Goal: Transaction & Acquisition: Purchase product/service

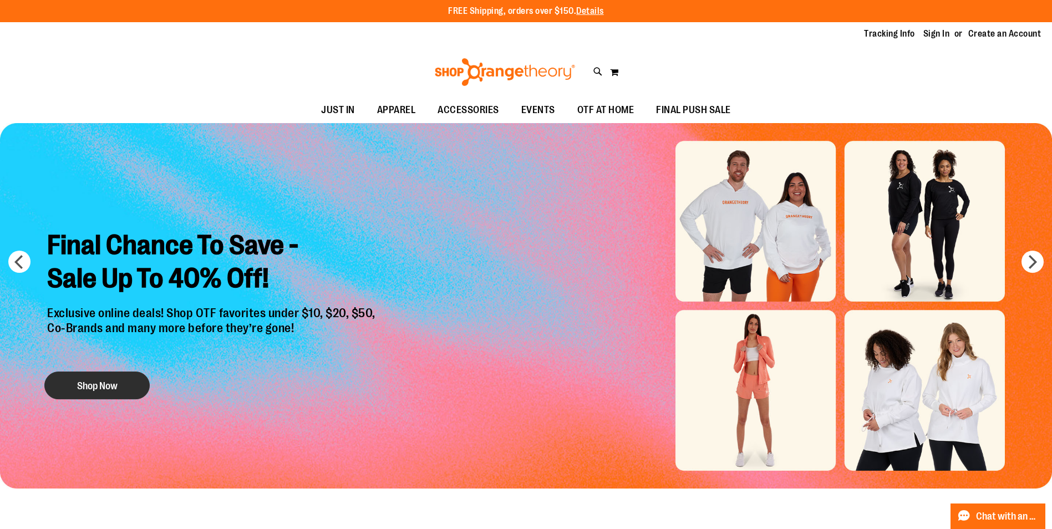
type input "**********"
click at [122, 375] on button "Shop Now" at bounding box center [96, 385] width 105 height 28
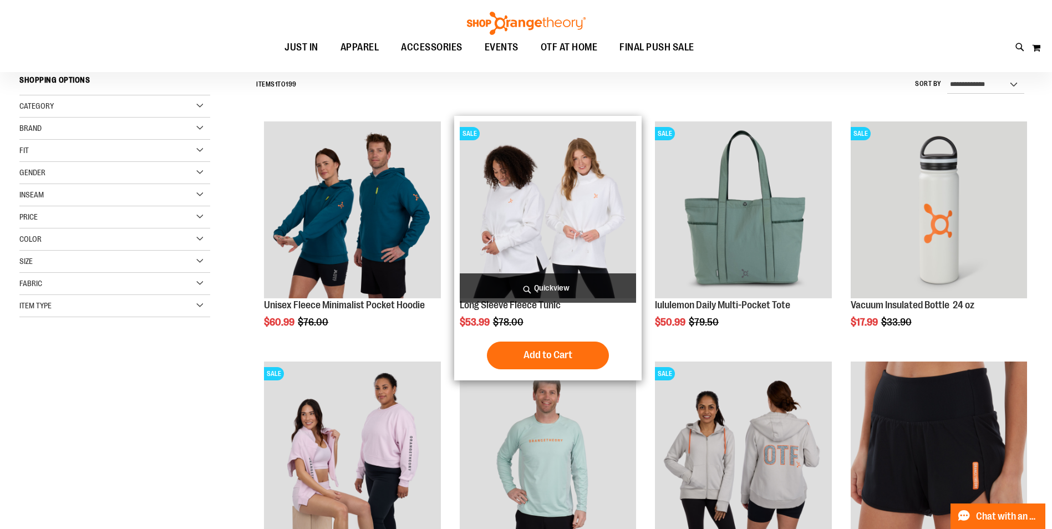
scroll to position [166, 0]
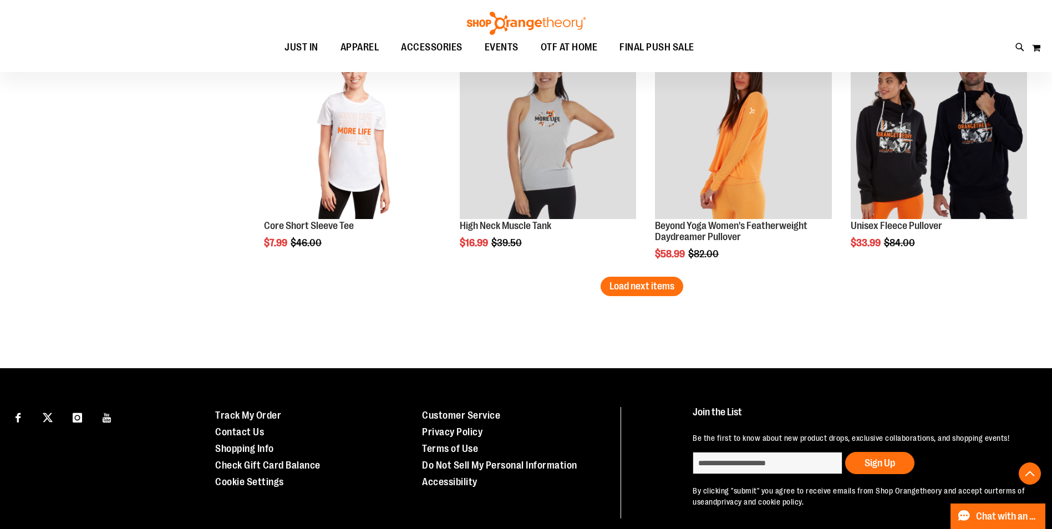
scroll to position [2106, 0]
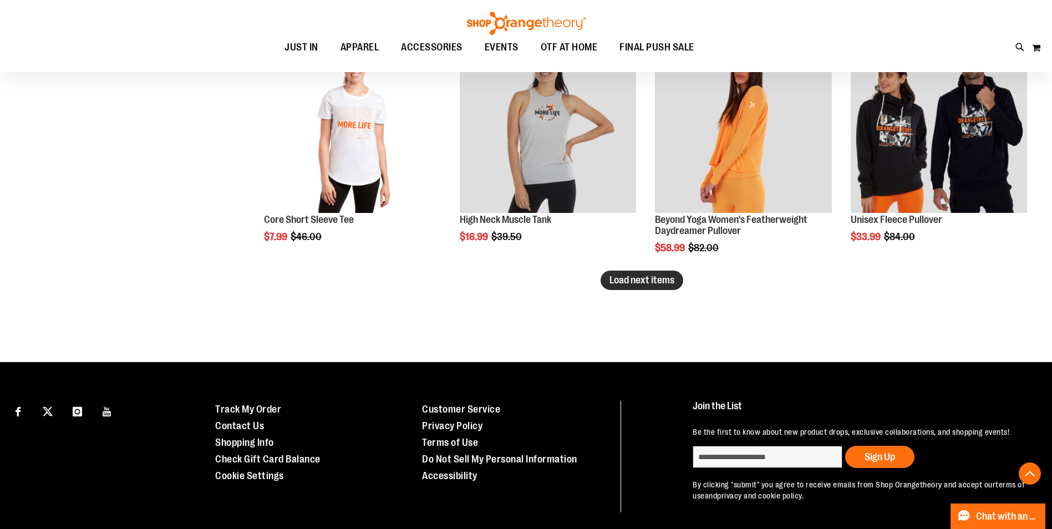
type input "**********"
click at [632, 281] on span "Load next items" at bounding box center [641, 279] width 65 height 11
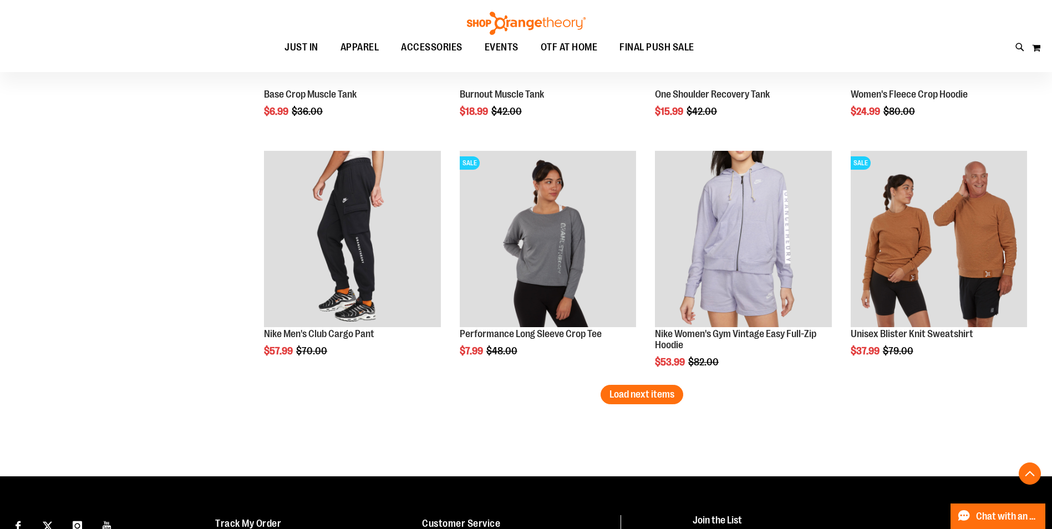
scroll to position [2827, 0]
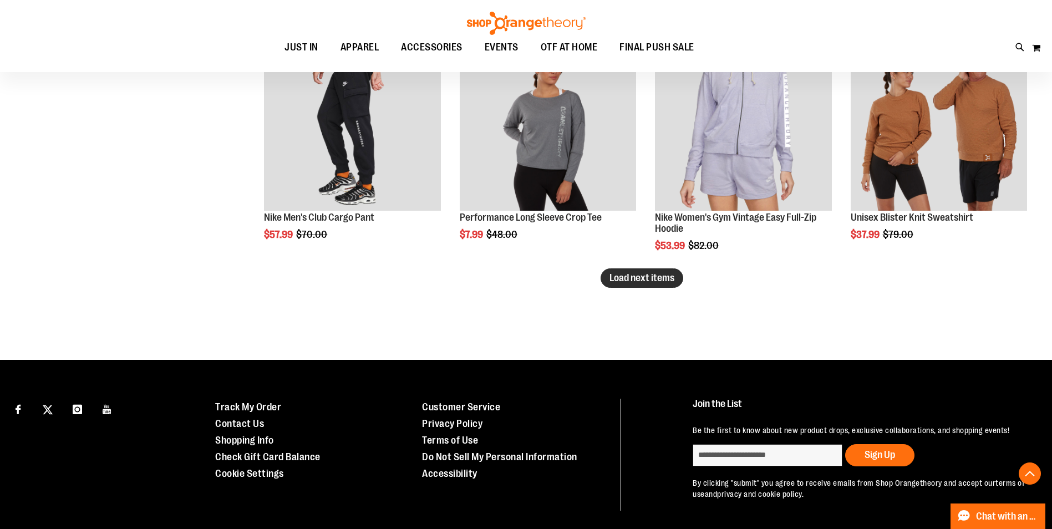
click at [656, 282] on span "Load next items" at bounding box center [641, 277] width 65 height 11
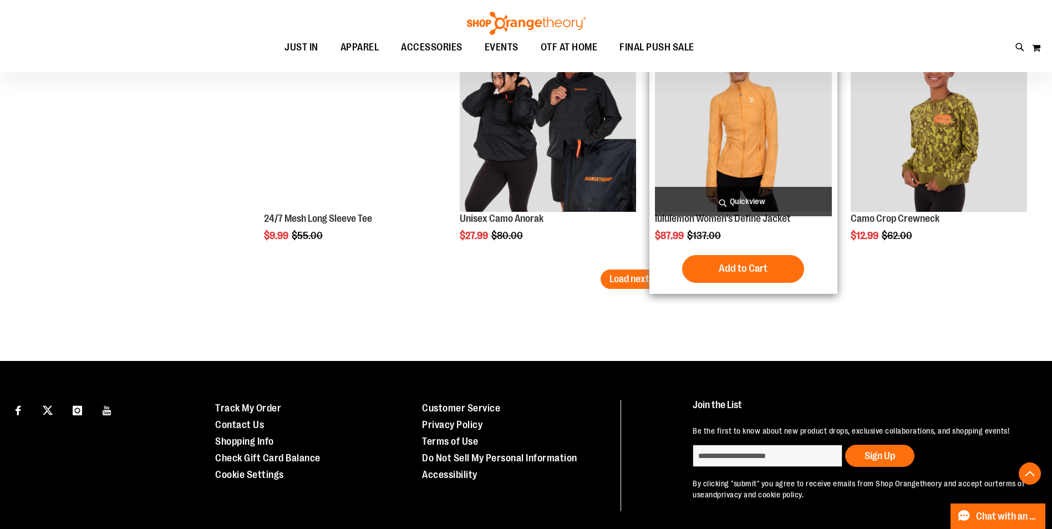
scroll to position [3547, 0]
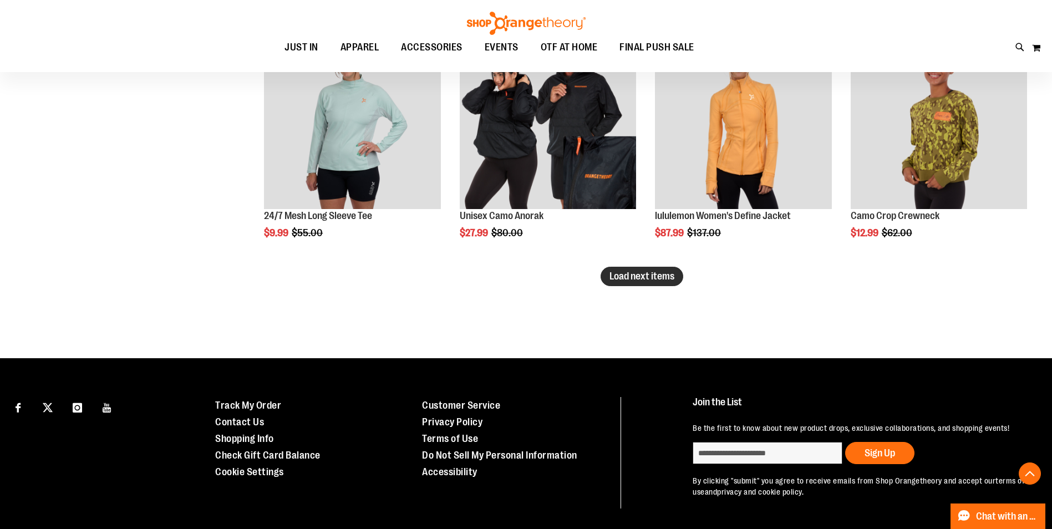
click at [630, 276] on span "Load next items" at bounding box center [641, 276] width 65 height 11
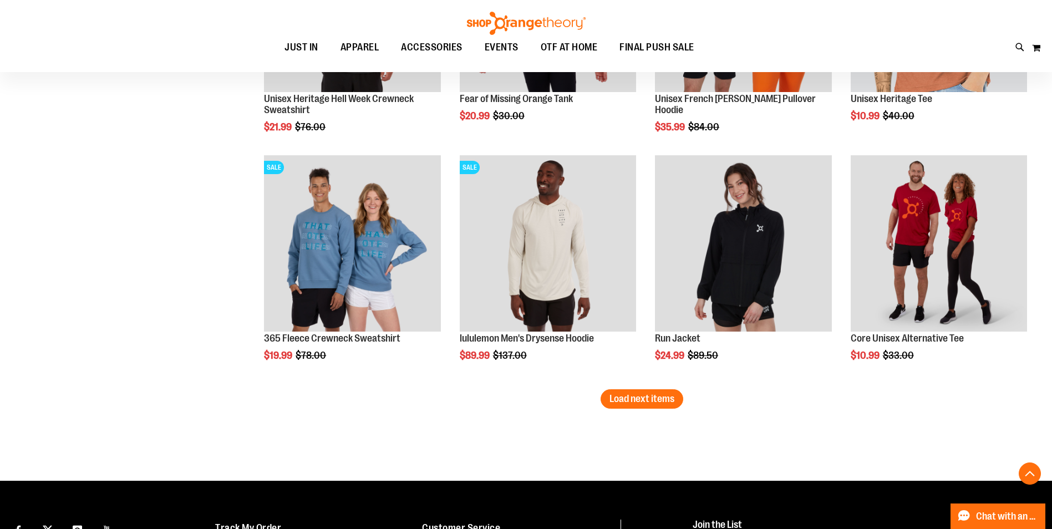
scroll to position [4157, 0]
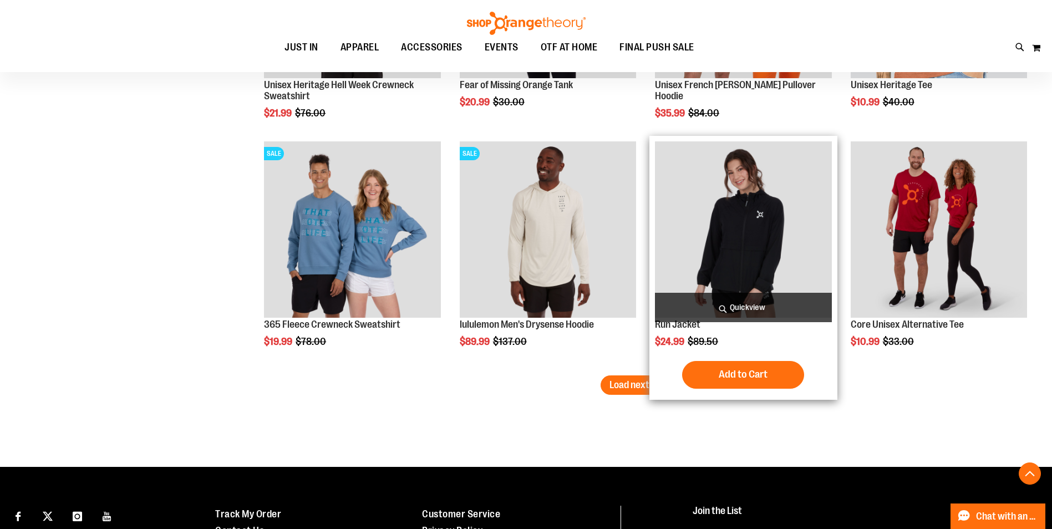
click at [729, 244] on img "product" at bounding box center [743, 229] width 176 height 176
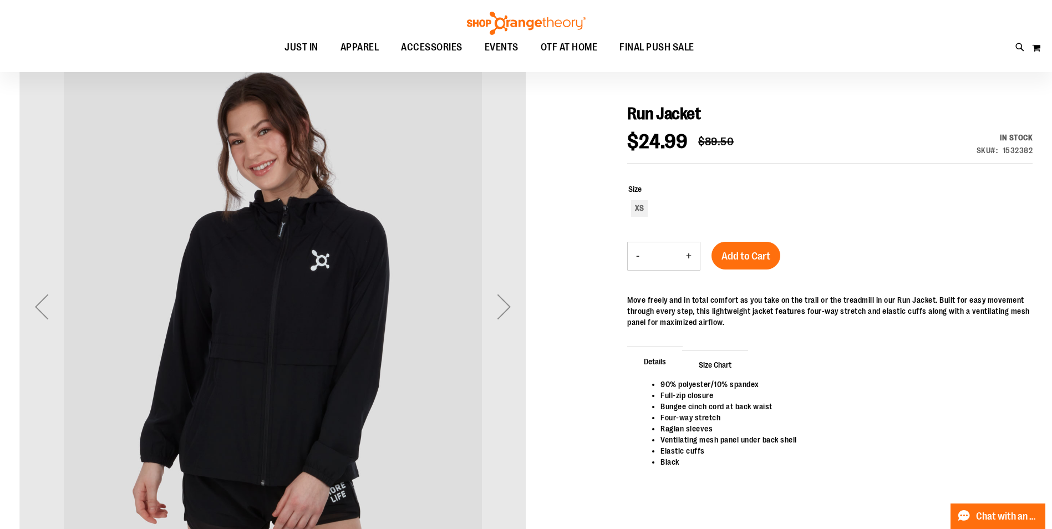
scroll to position [110, 0]
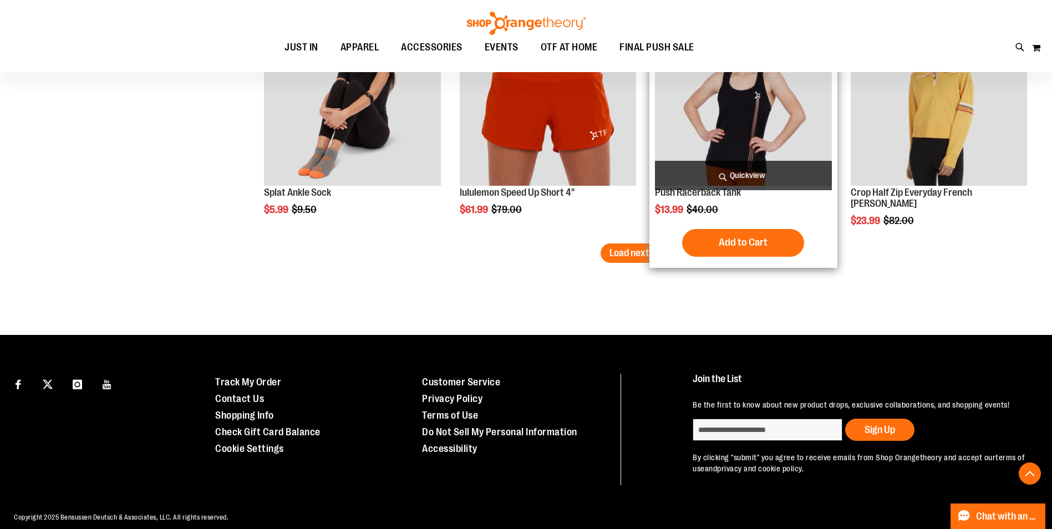
scroll to position [2051, 0]
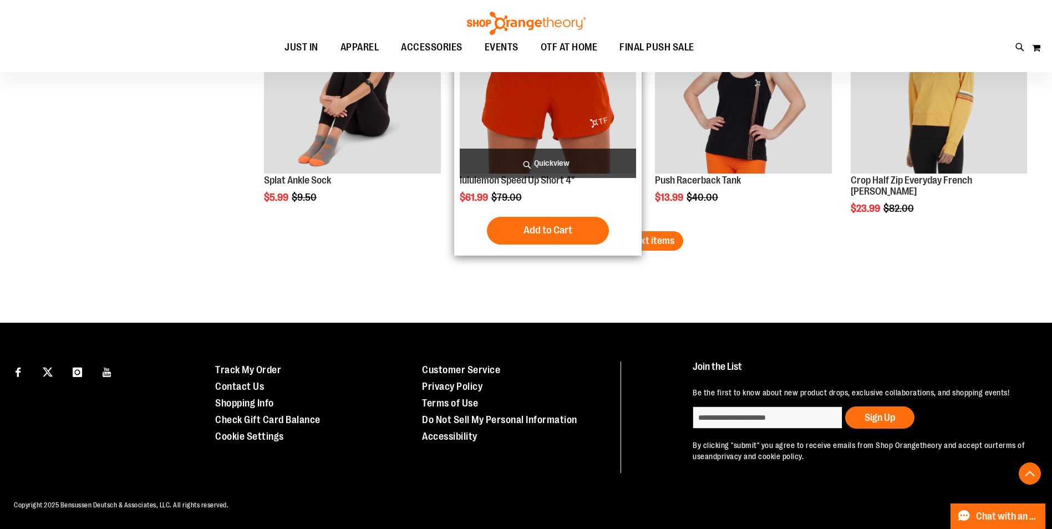
type input "**********"
click at [625, 230] on div "Add to Cart In stock" at bounding box center [548, 231] width 176 height 28
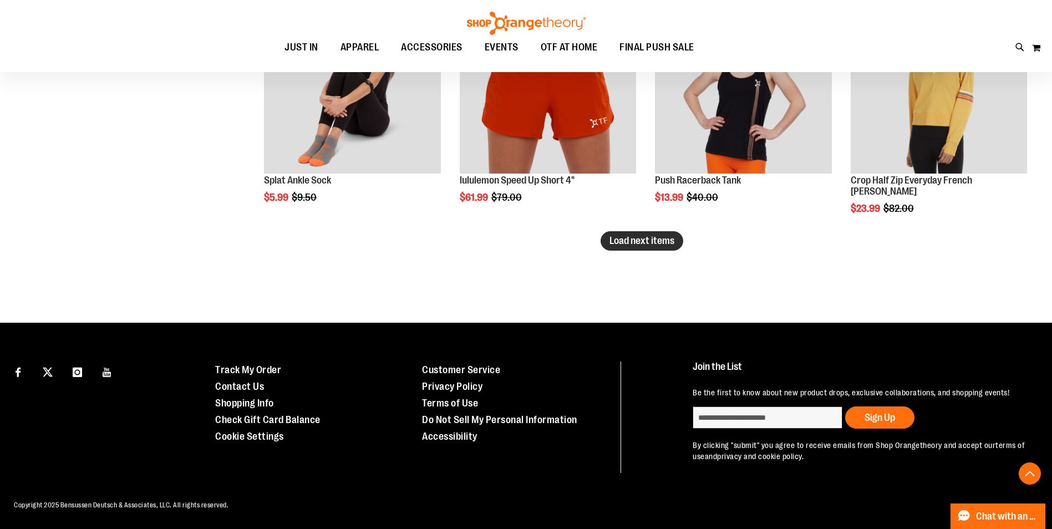
click at [657, 241] on span "Load next items" at bounding box center [641, 240] width 65 height 11
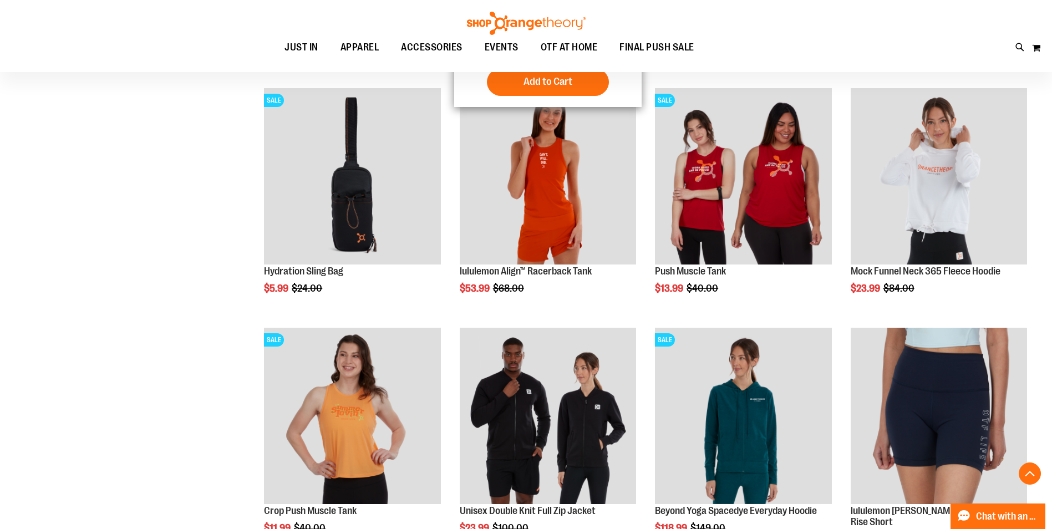
scroll to position [2716, 0]
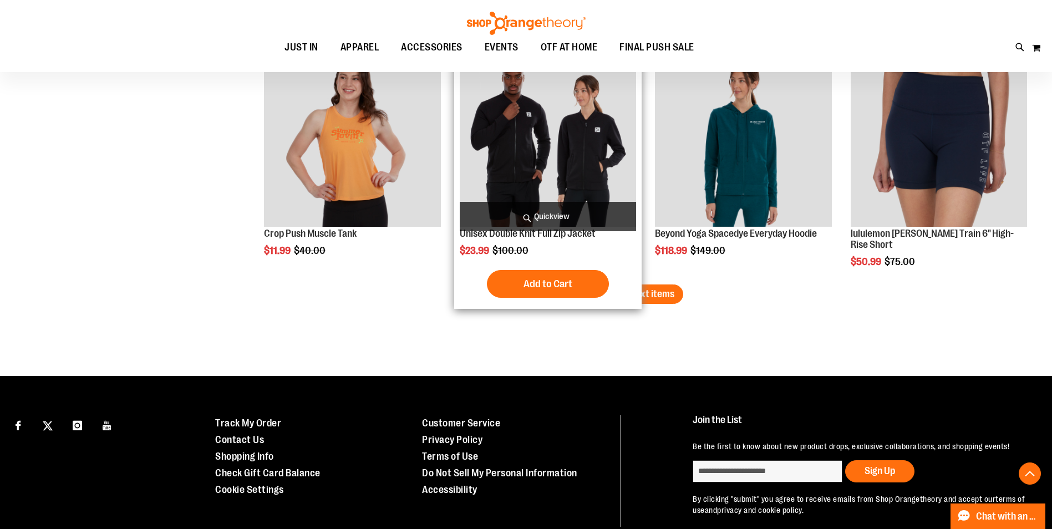
click at [521, 172] on img "product" at bounding box center [548, 138] width 176 height 176
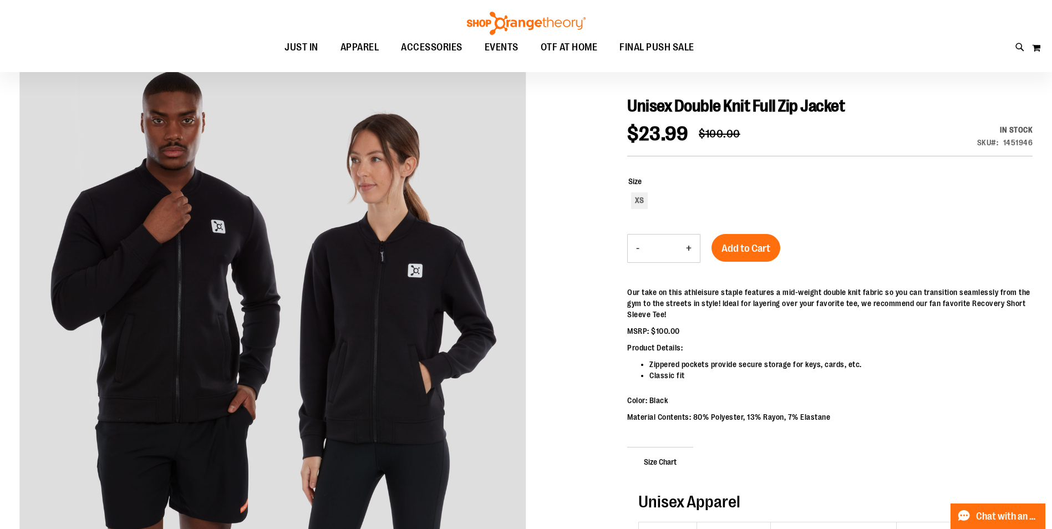
scroll to position [166, 0]
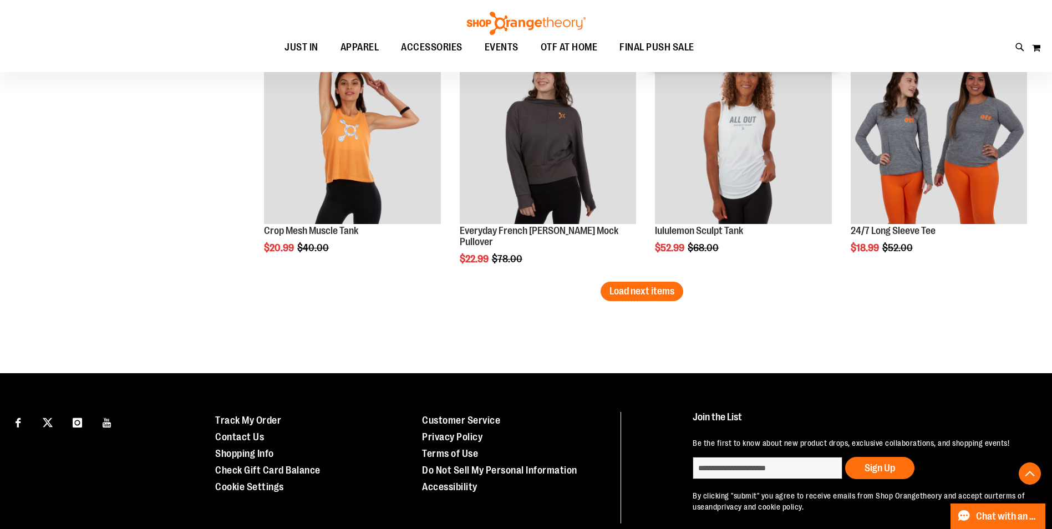
scroll to position [2062, 0]
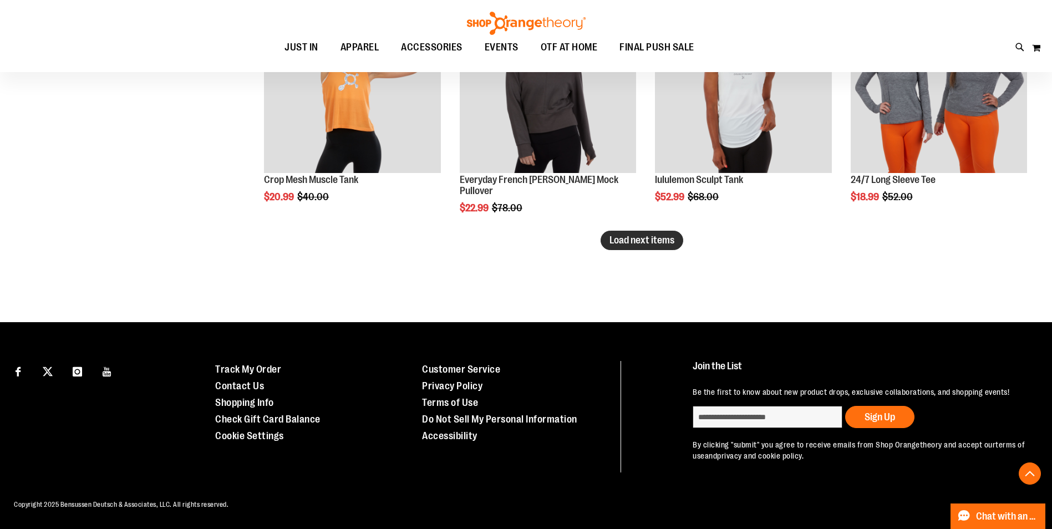
type input "**********"
click at [634, 234] on span "Load next items" at bounding box center [641, 239] width 65 height 11
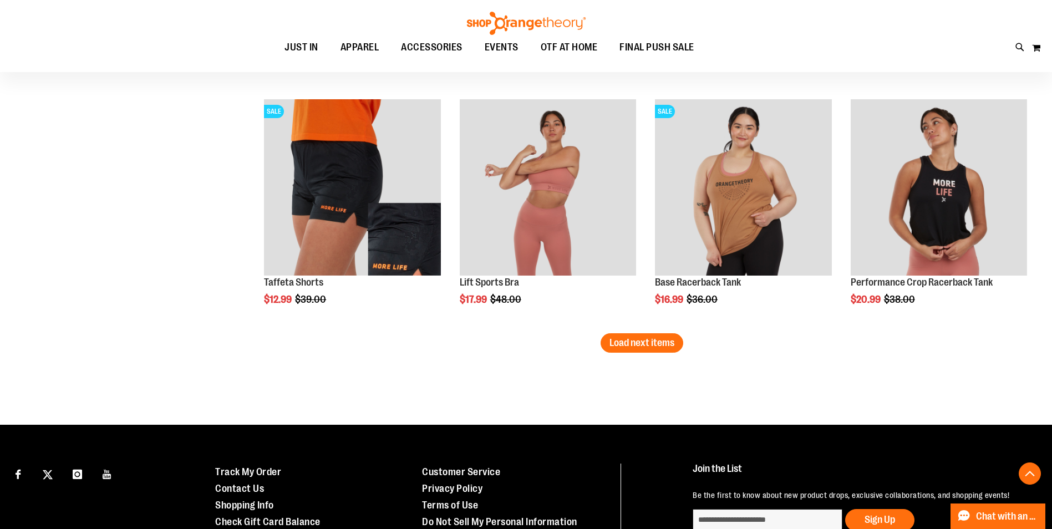
scroll to position [2727, 0]
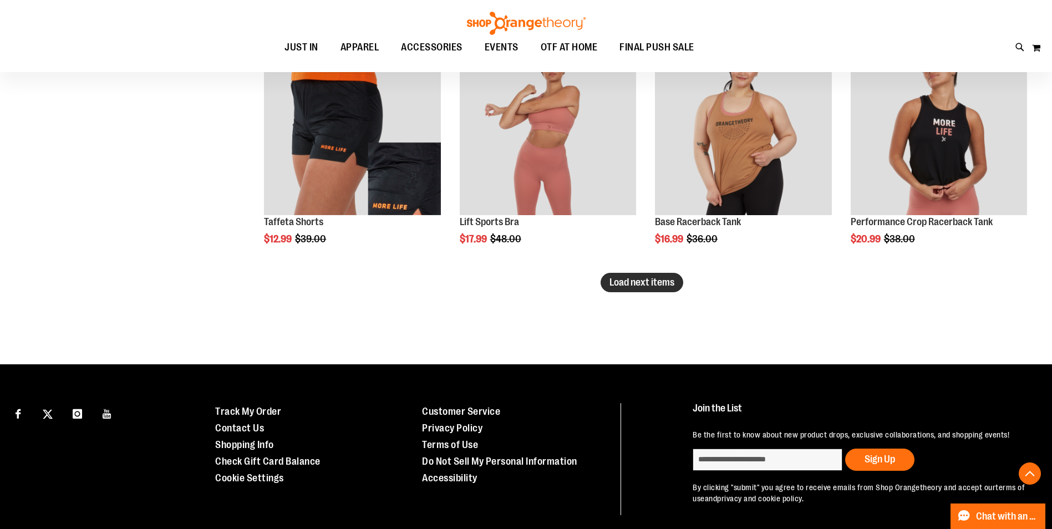
click at [633, 285] on span "Load next items" at bounding box center [641, 282] width 65 height 11
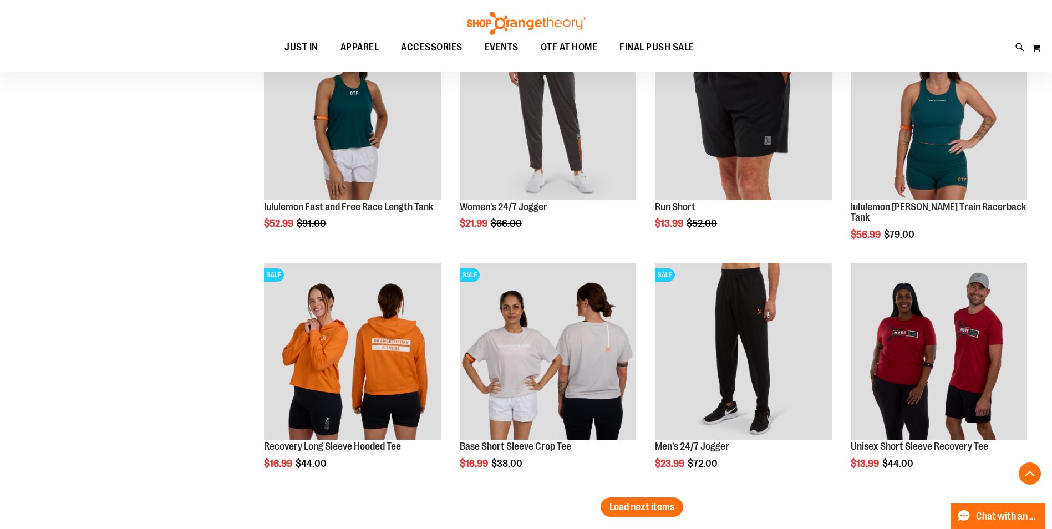
scroll to position [3444, 0]
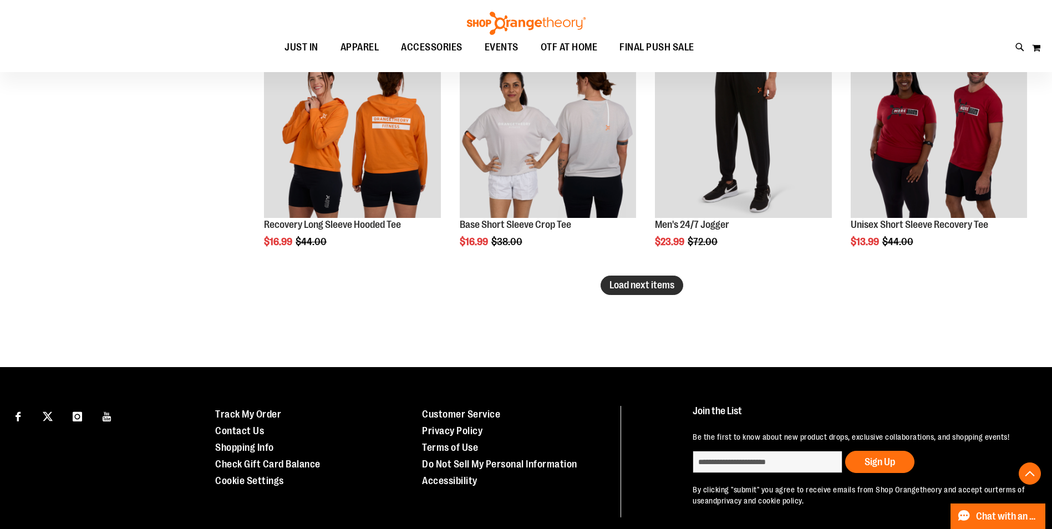
click at [639, 278] on button "Load next items" at bounding box center [641, 285] width 83 height 19
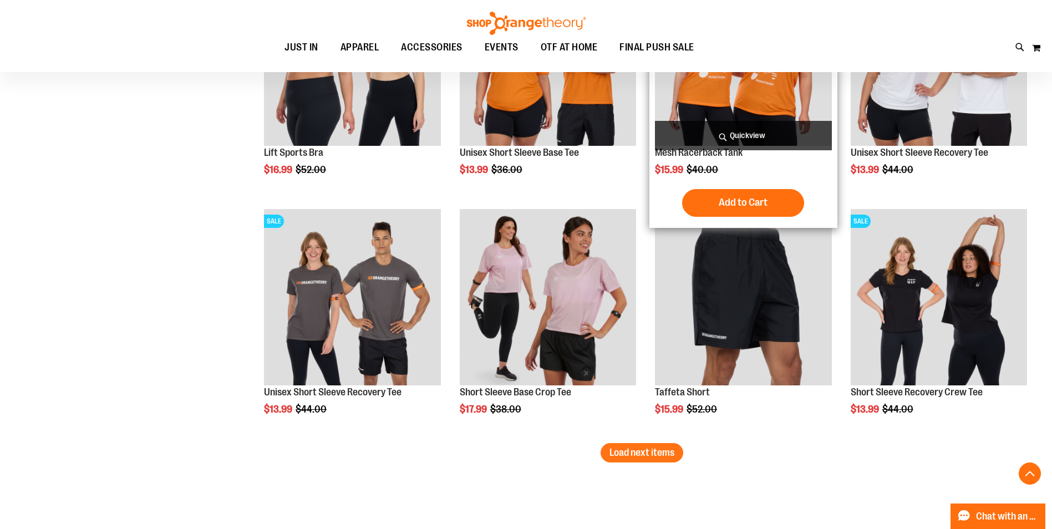
scroll to position [4109, 0]
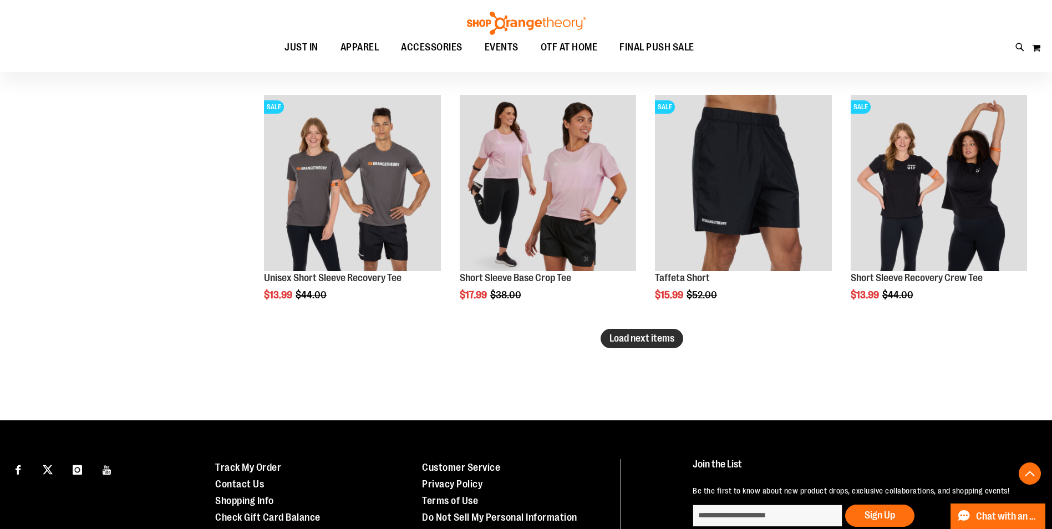
click at [647, 341] on span "Load next items" at bounding box center [641, 338] width 65 height 11
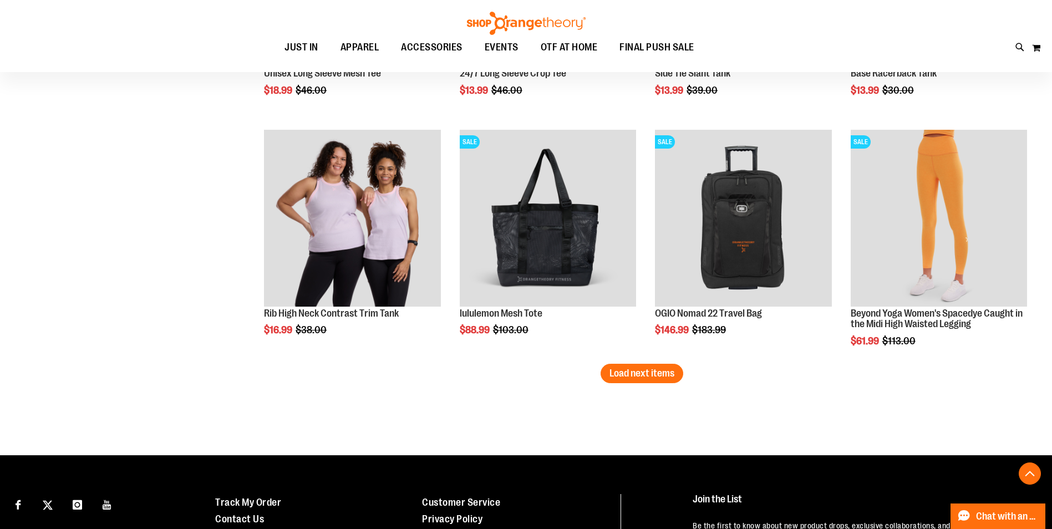
scroll to position [4770, 0]
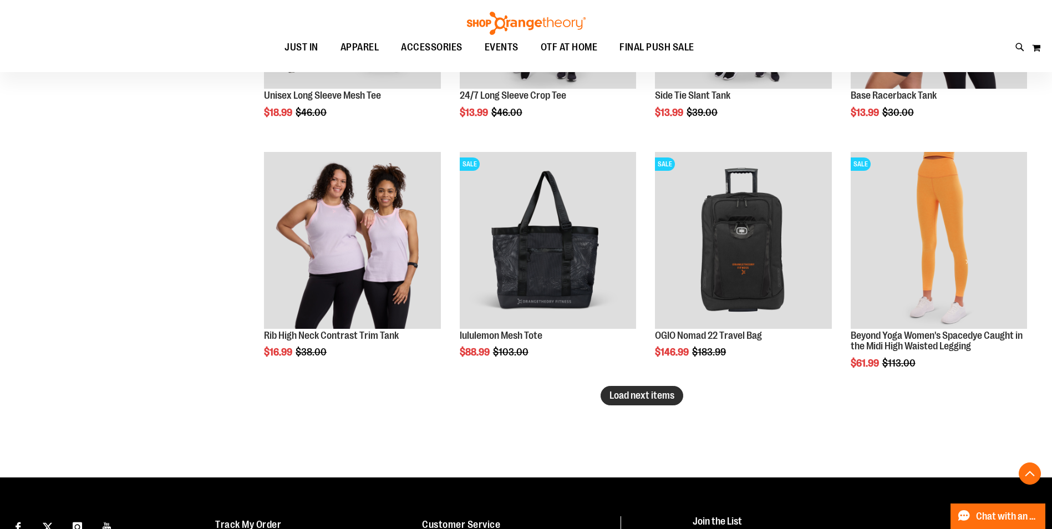
click at [663, 397] on span "Load next items" at bounding box center [641, 395] width 65 height 11
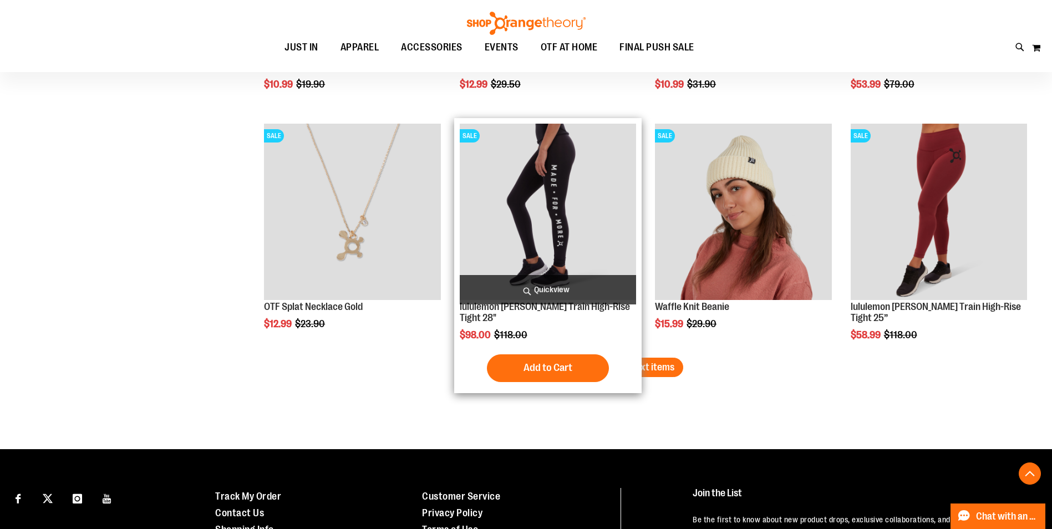
scroll to position [5546, 0]
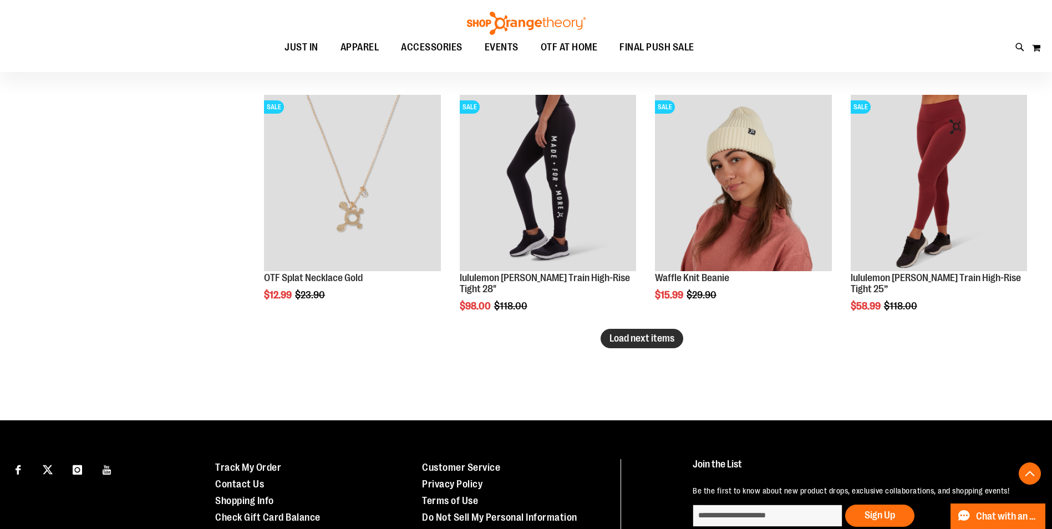
click at [628, 336] on span "Load next items" at bounding box center [641, 338] width 65 height 11
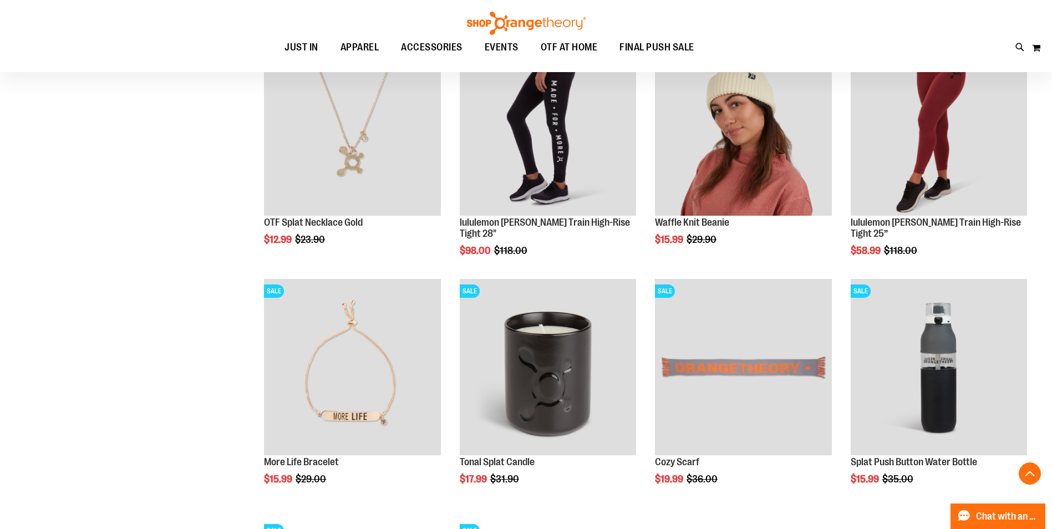
scroll to position [5435, 0]
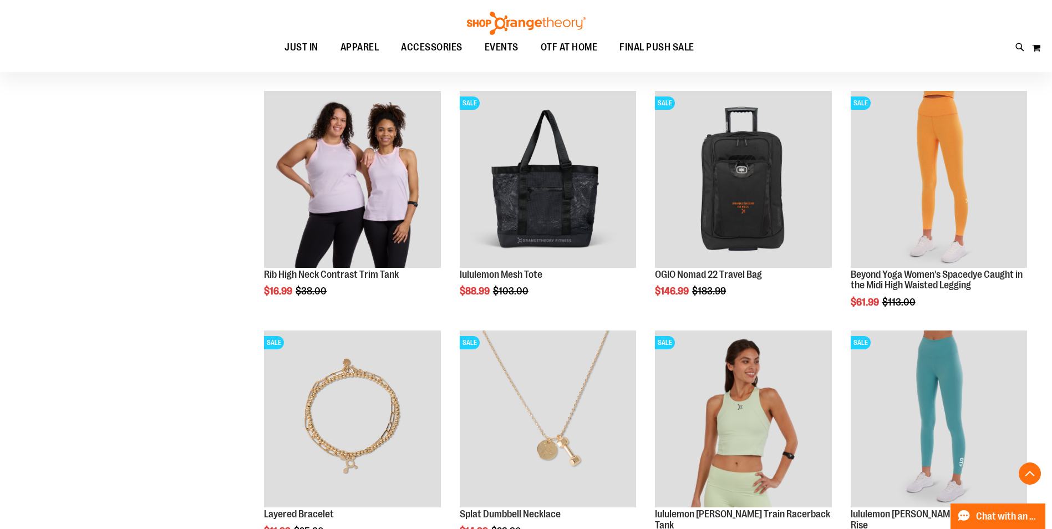
scroll to position [4826, 0]
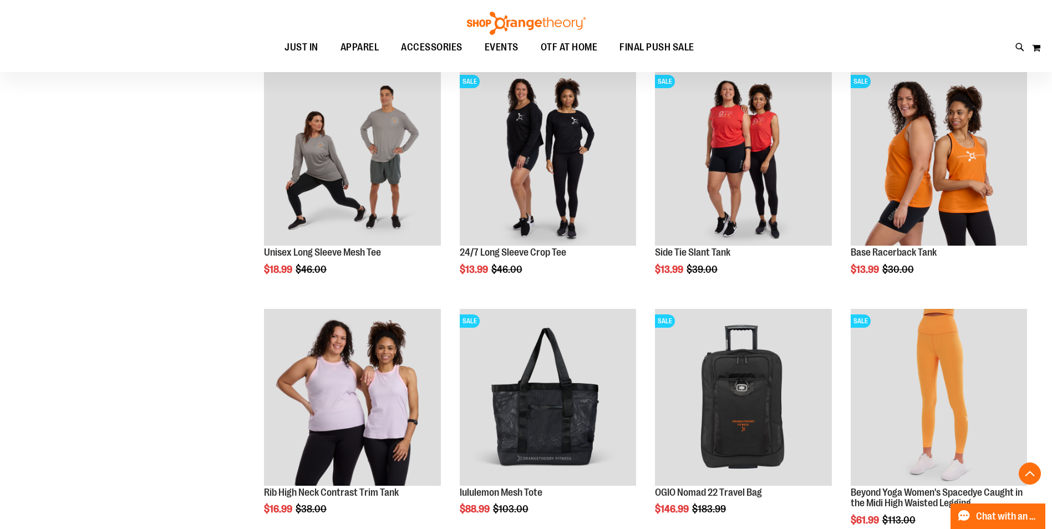
scroll to position [4493, 0]
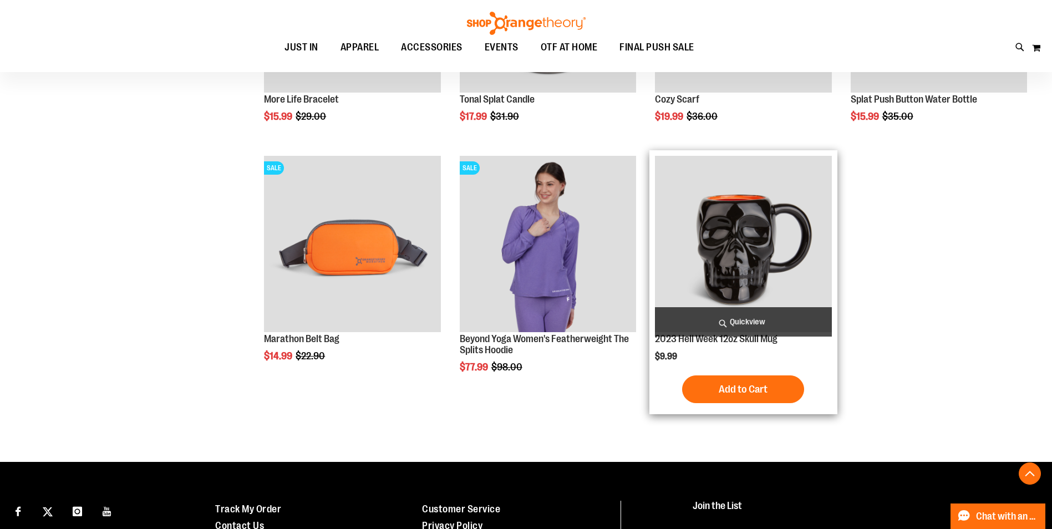
scroll to position [5838, 0]
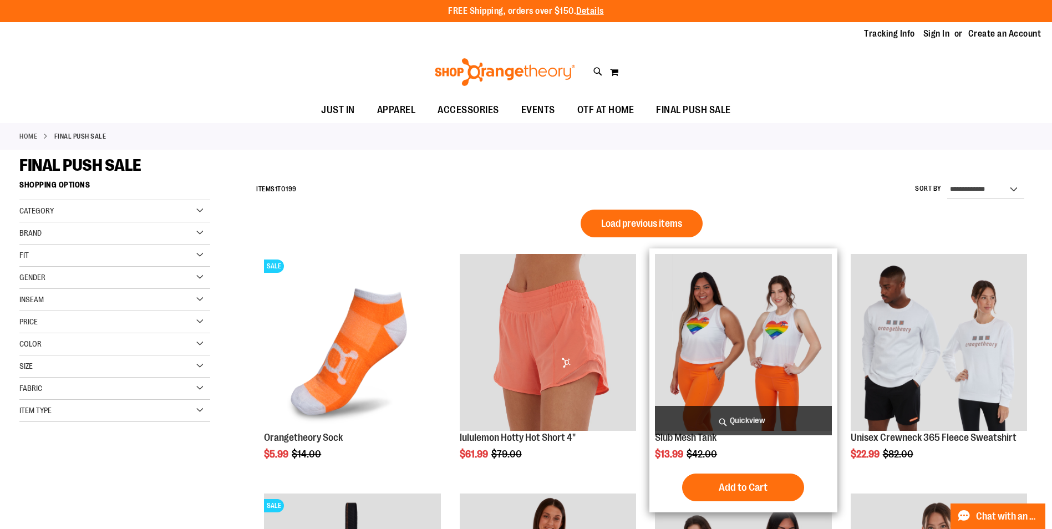
click at [736, 324] on img "product" at bounding box center [743, 342] width 176 height 176
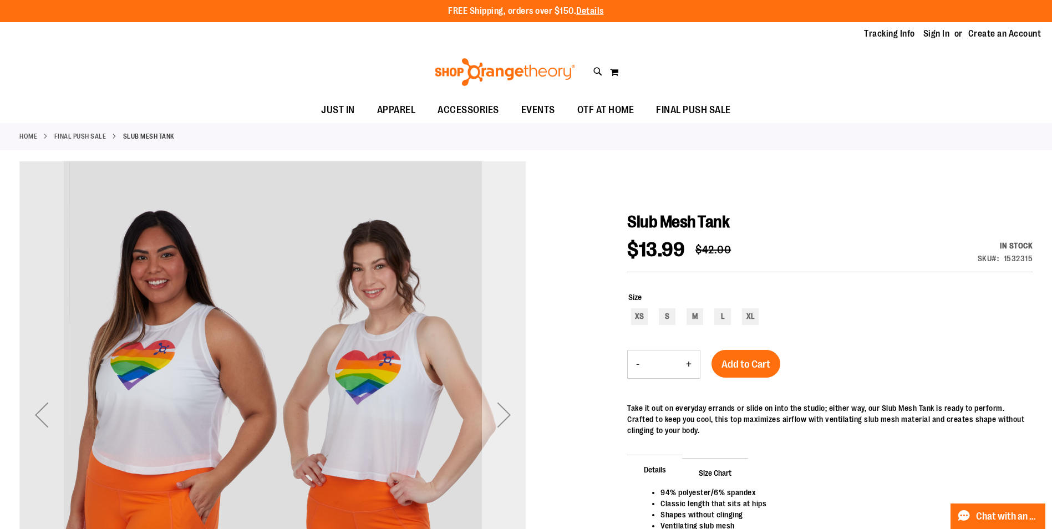
type input "**********"
click at [504, 416] on div "Next" at bounding box center [504, 414] width 44 height 44
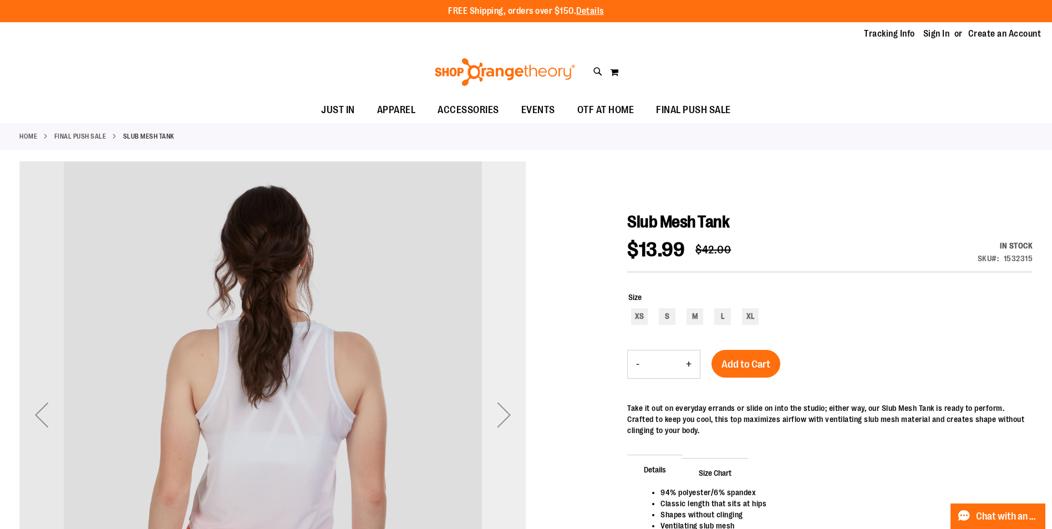
click at [504, 416] on div "Next" at bounding box center [504, 414] width 44 height 44
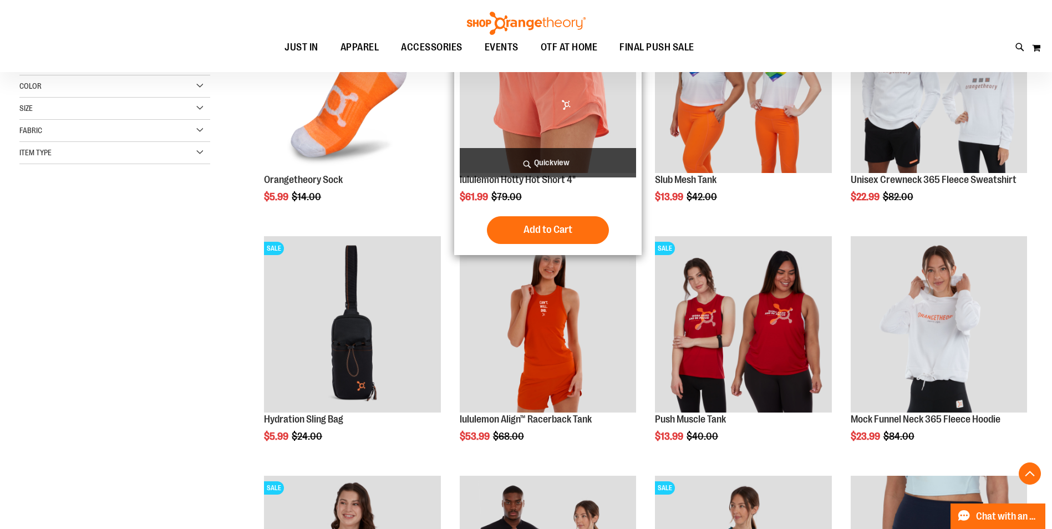
scroll to position [277, 0]
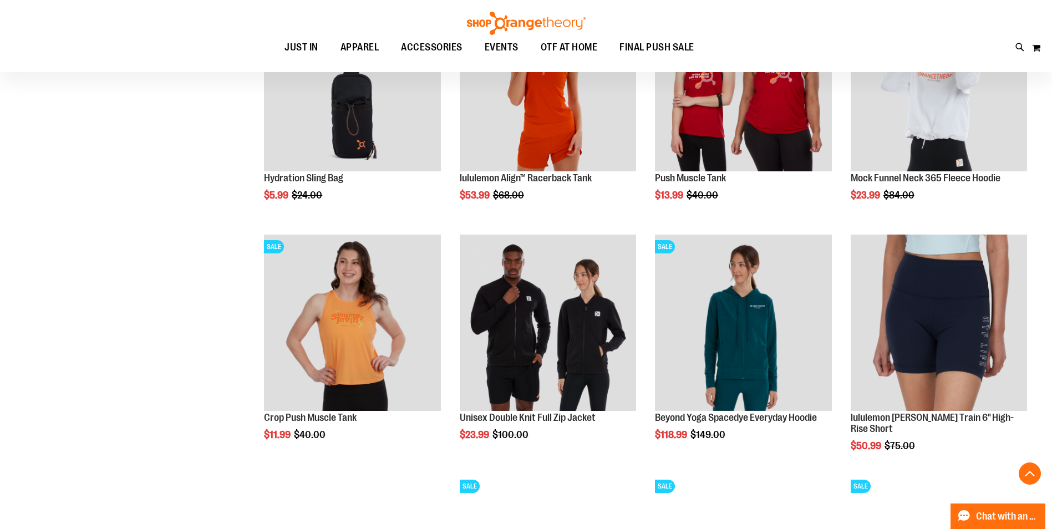
scroll to position [221, 0]
